Goal: Task Accomplishment & Management: Manage account settings

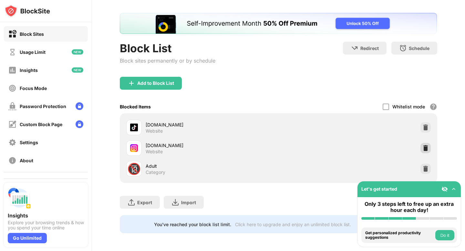
click at [425, 149] on img at bounding box center [426, 148] width 6 height 6
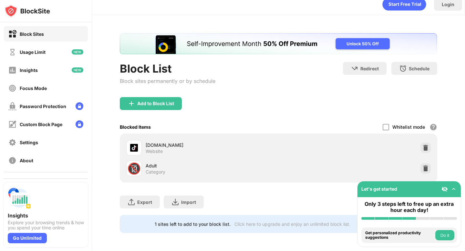
scroll to position [7, 0]
click at [159, 96] on div "Block List Block sites permanently or by schedule" at bounding box center [168, 79] width 96 height 35
click at [154, 107] on div "Add to Block List" at bounding box center [151, 104] width 62 height 13
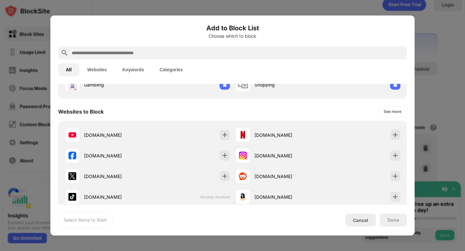
scroll to position [77, 0]
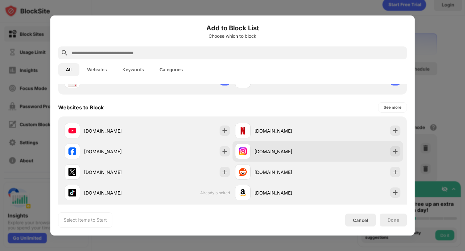
click at [398, 150] on img at bounding box center [395, 151] width 6 height 6
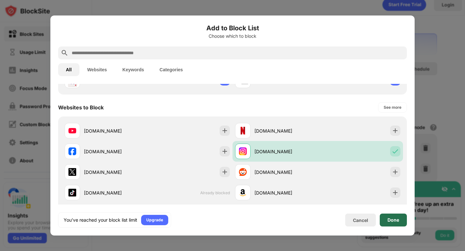
click at [390, 220] on div "Done" at bounding box center [394, 220] width 12 height 5
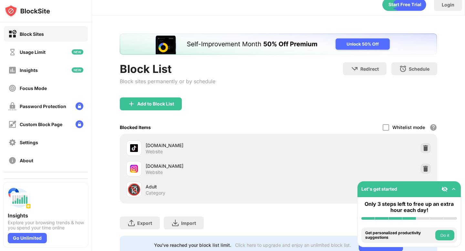
scroll to position [27, 0]
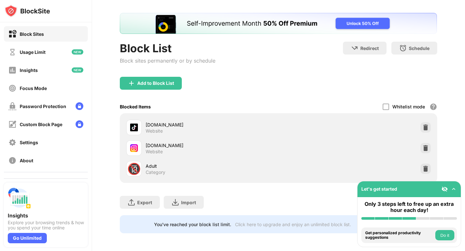
click at [244, 77] on div "Add to Block List" at bounding box center [278, 88] width 317 height 23
